Goal: Task Accomplishment & Management: Manage account settings

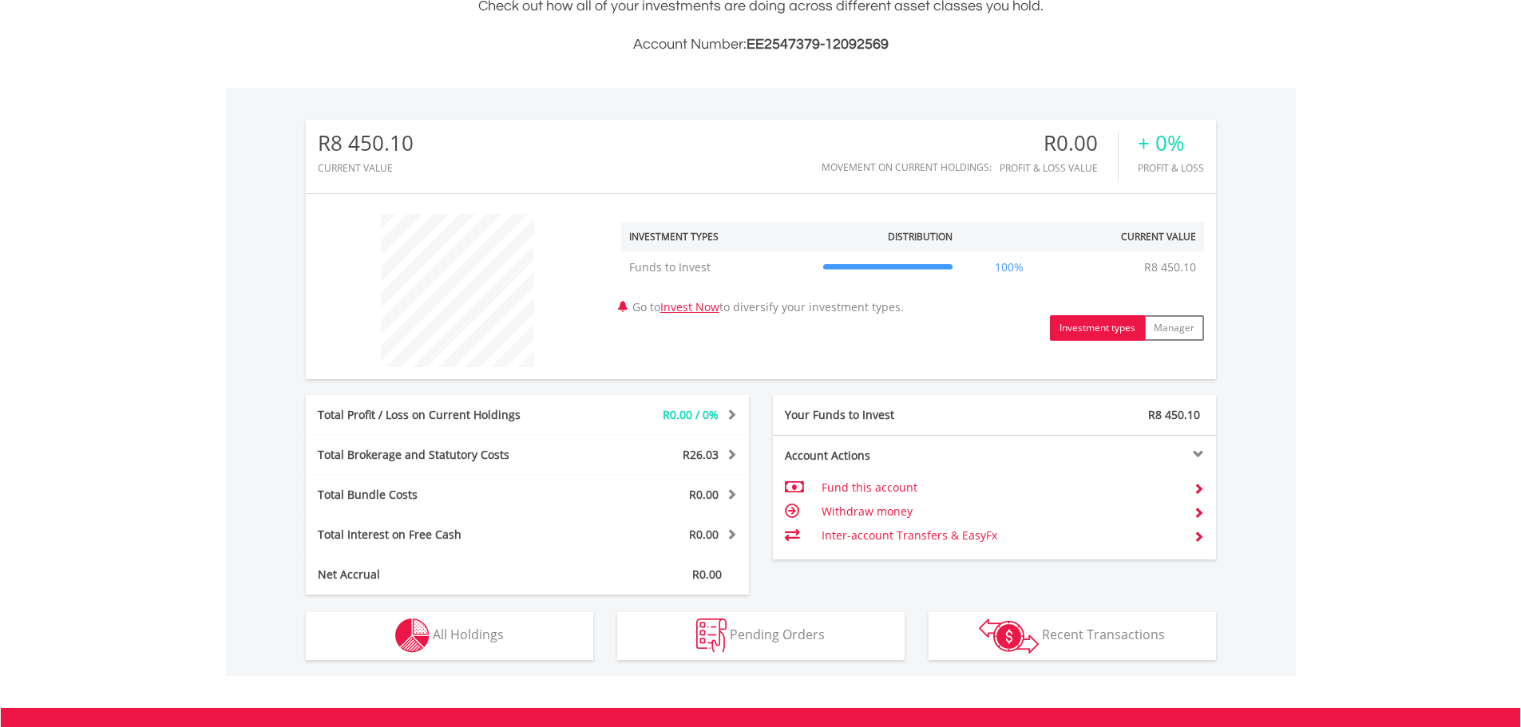
scroll to position [153, 303]
click at [878, 509] on td "Withdraw money" at bounding box center [1000, 512] width 358 height 24
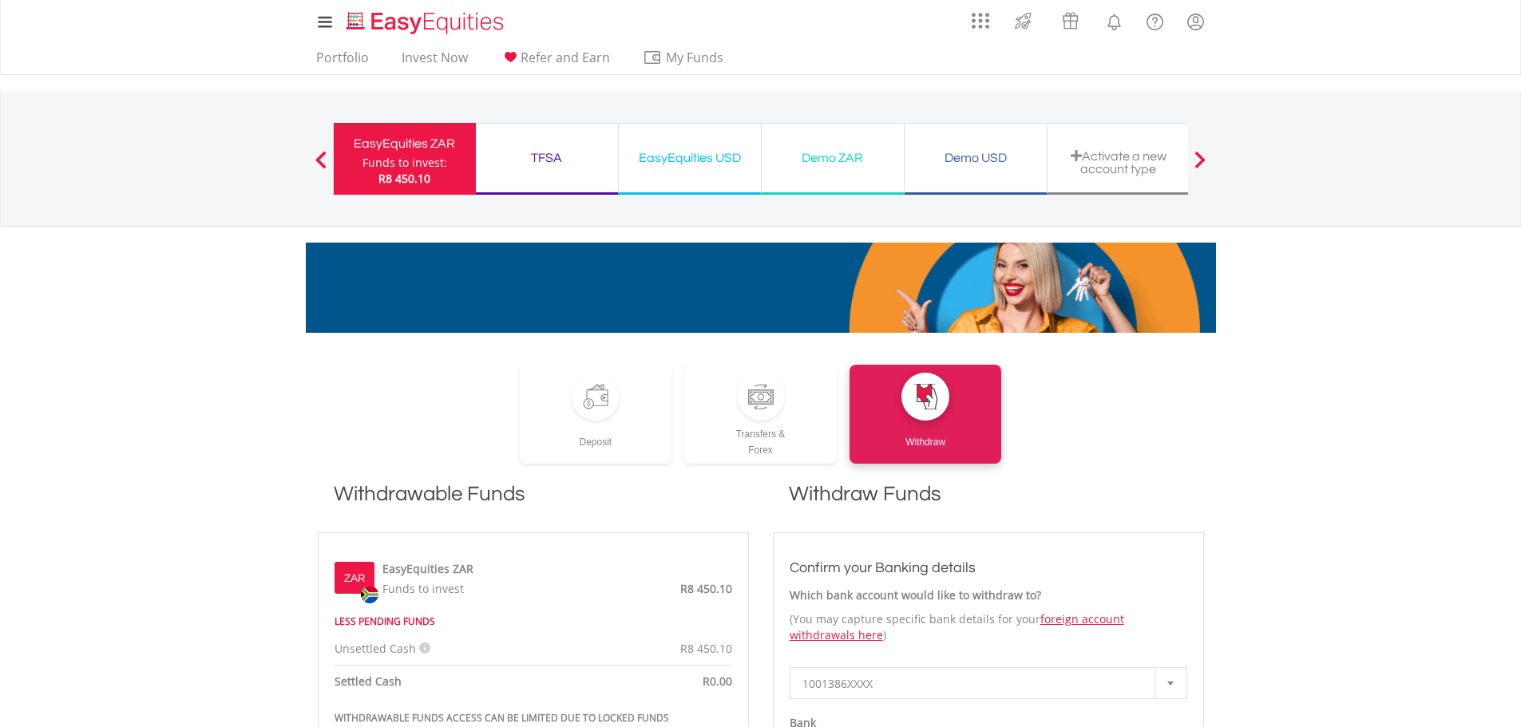
scroll to position [293, 0]
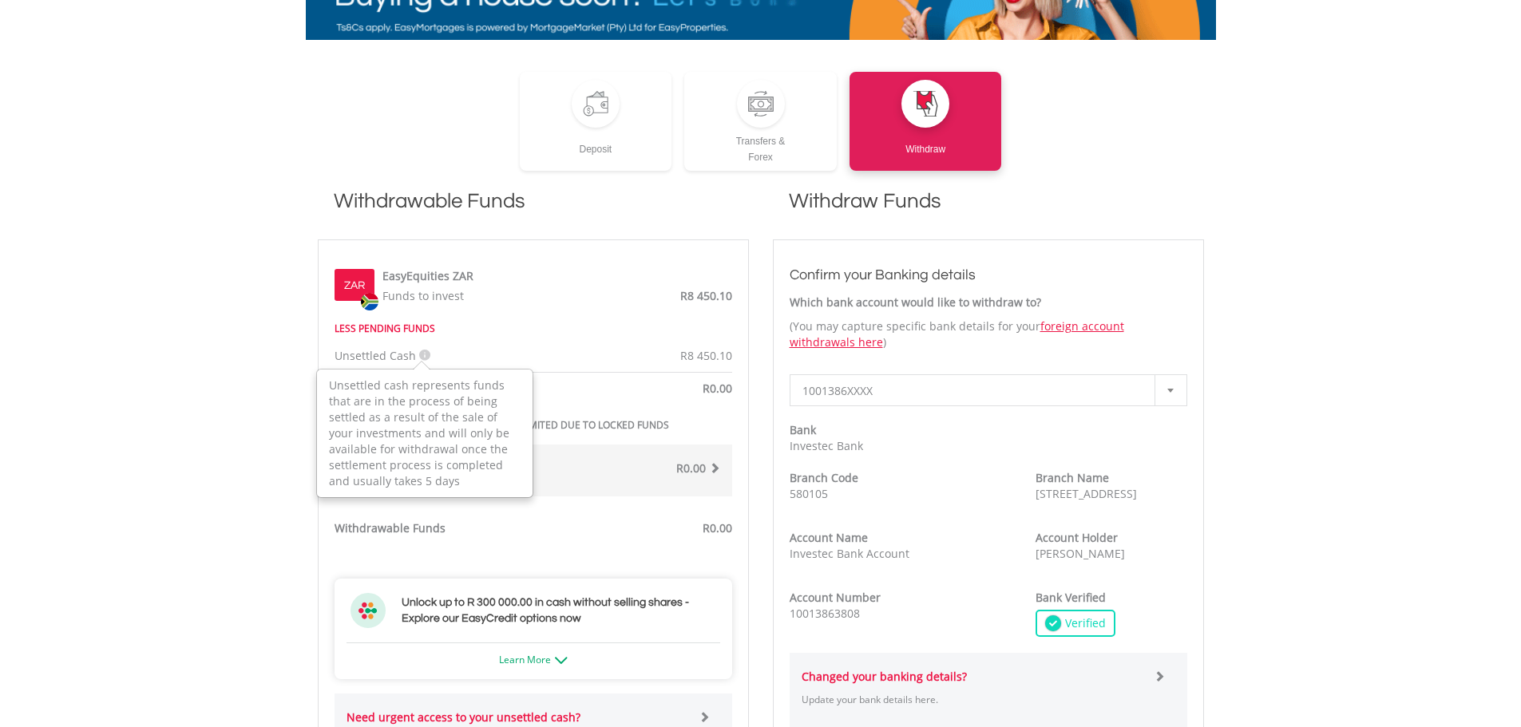
click at [421, 354] on icon at bounding box center [424, 355] width 11 height 11
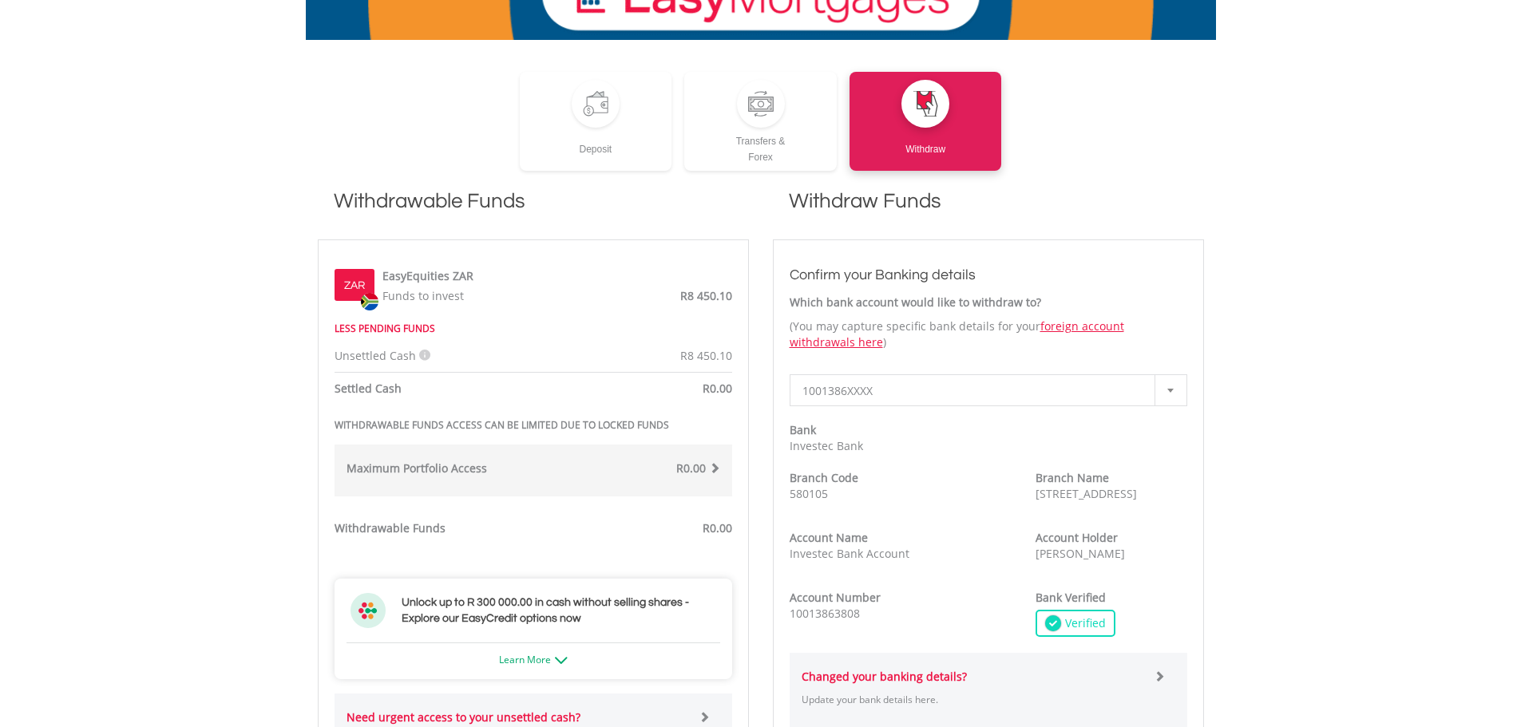
click at [214, 380] on body "My Investments Invest Now New Listings Sell My Recurring Investments Pending Or…" at bounding box center [760, 567] width 1521 height 1721
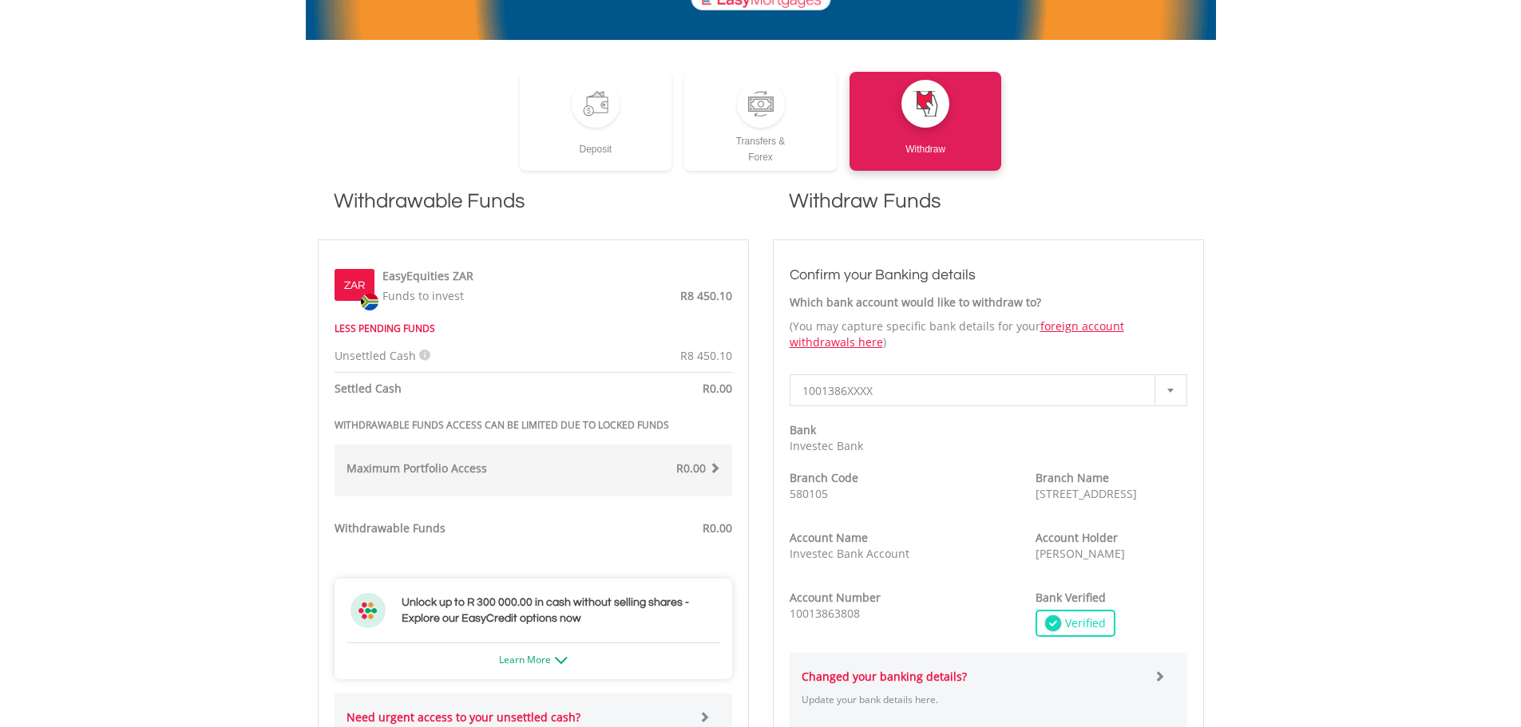
click at [360, 420] on strong "WITHDRAWABLE FUNDS ACCESS CAN BE LIMITED DUE TO LOCKED FUNDS" at bounding box center [501, 425] width 334 height 14
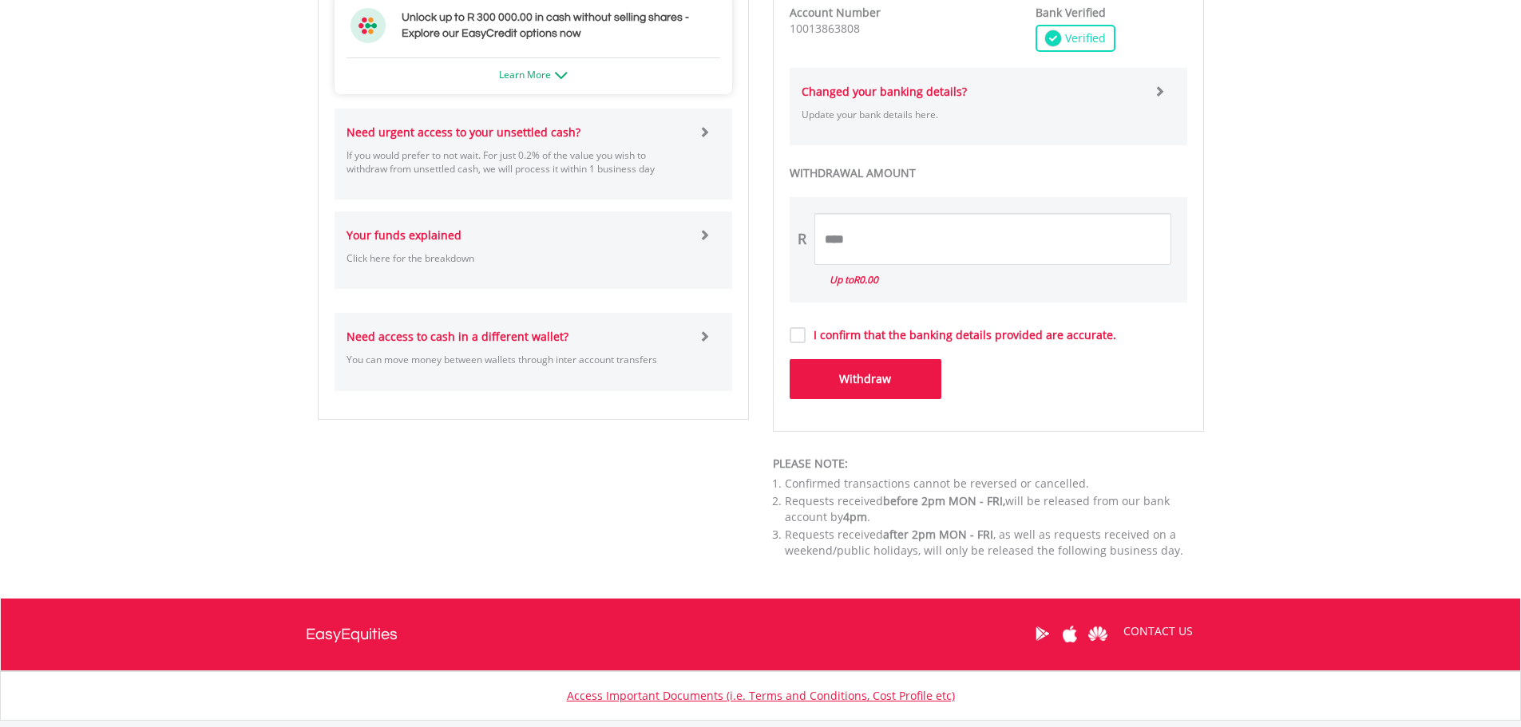
scroll to position [0, 0]
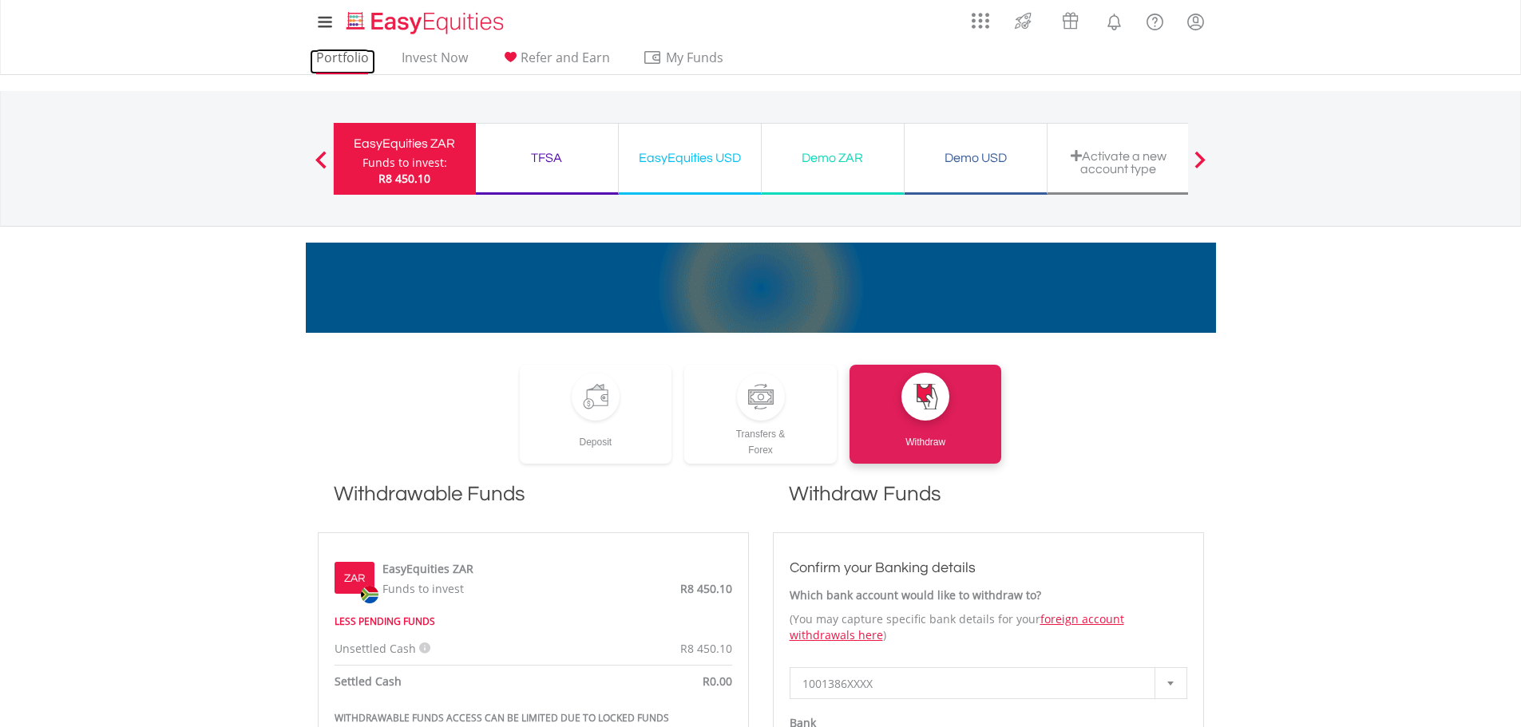
click at [350, 58] on link "Portfolio" at bounding box center [342, 61] width 65 height 25
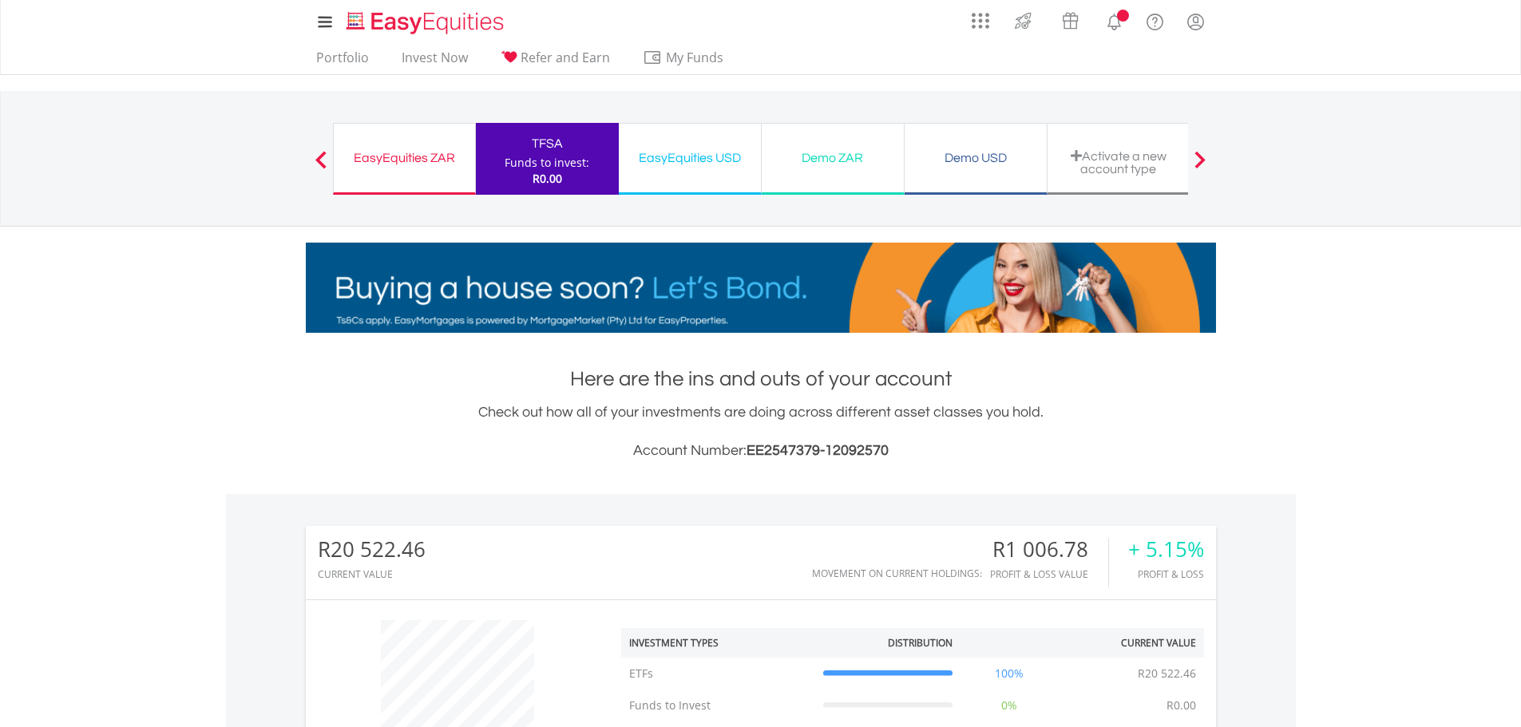
scroll to position [585, 0]
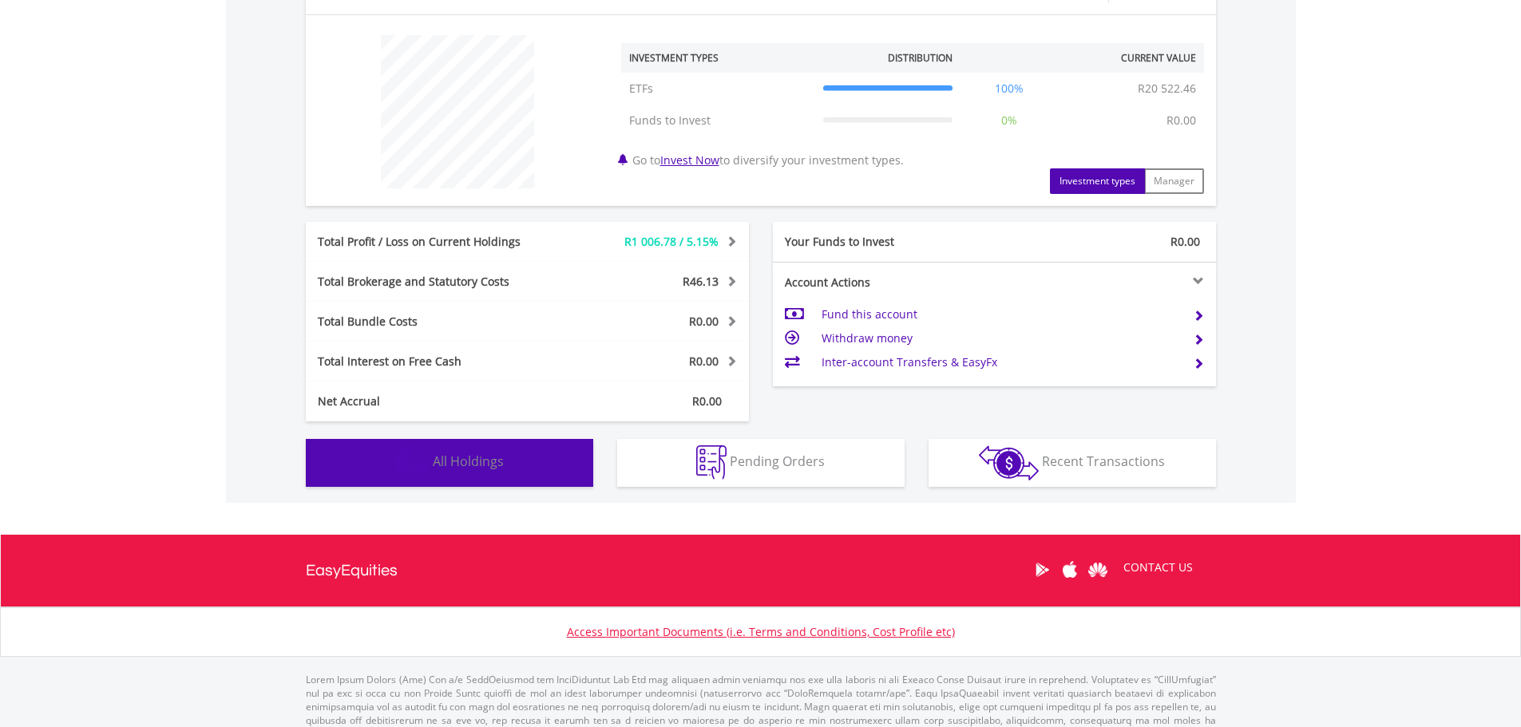
click at [504, 465] on button "Holdings All Holdings" at bounding box center [449, 463] width 287 height 48
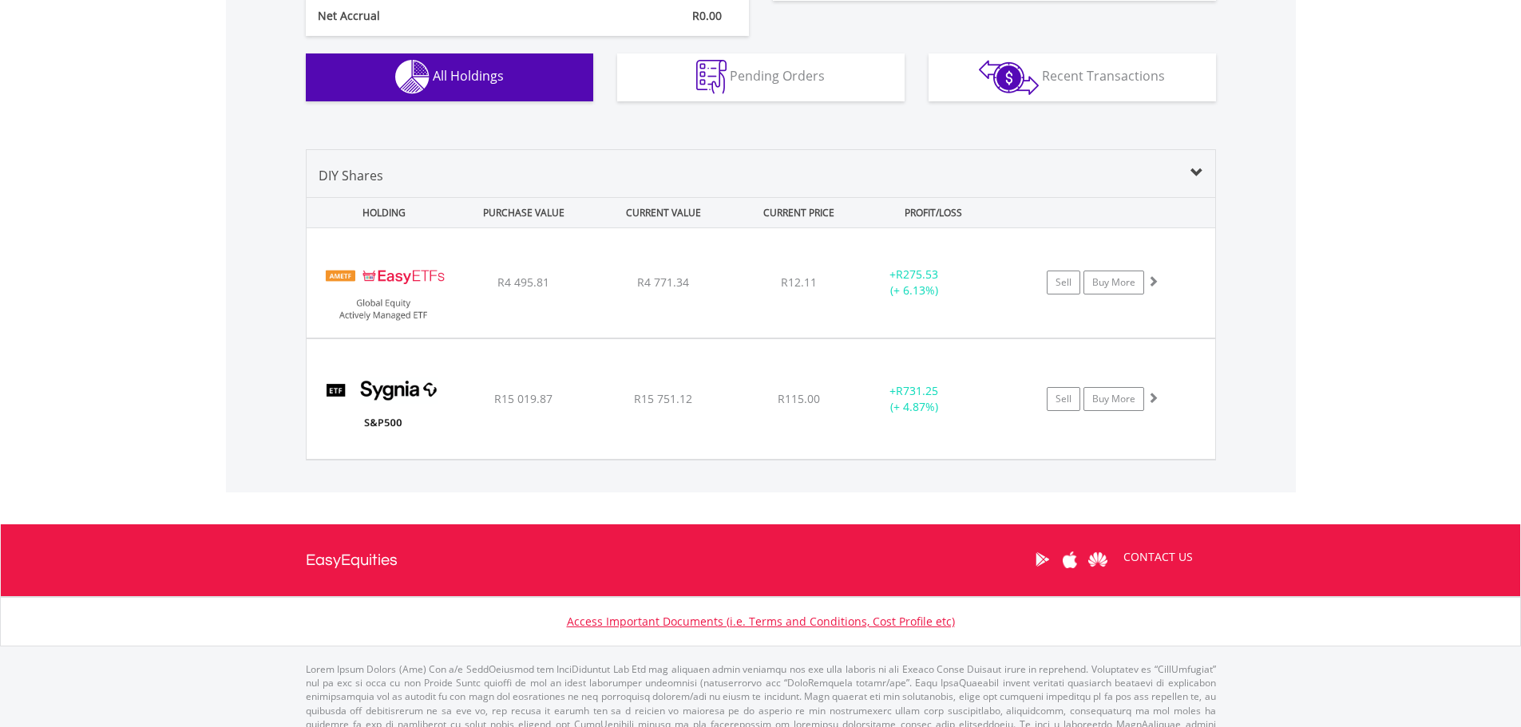
scroll to position [0, 0]
